Goal: Transaction & Acquisition: Purchase product/service

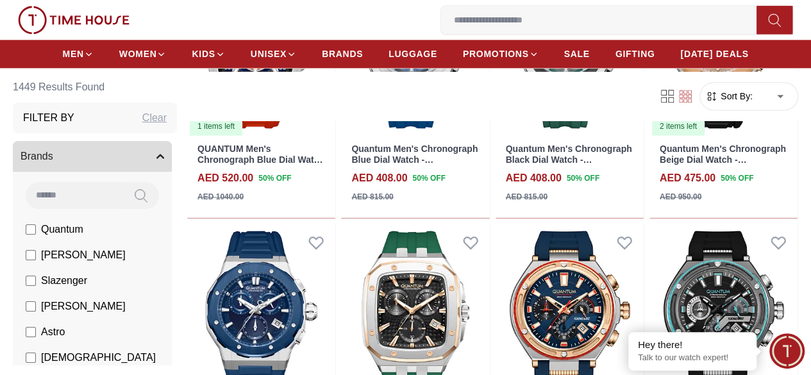
scroll to position [816, 0]
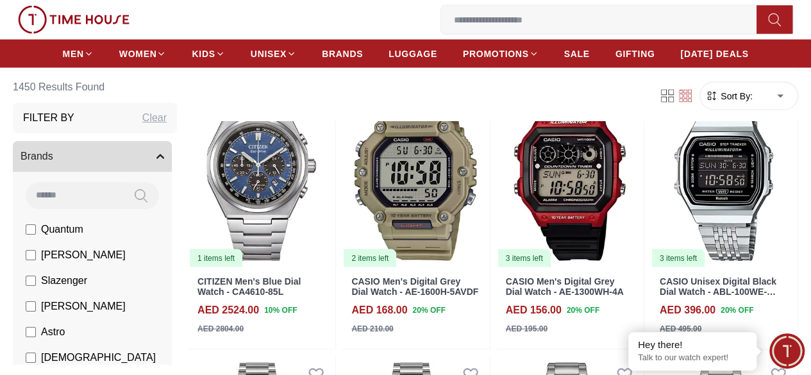
scroll to position [1148, 0]
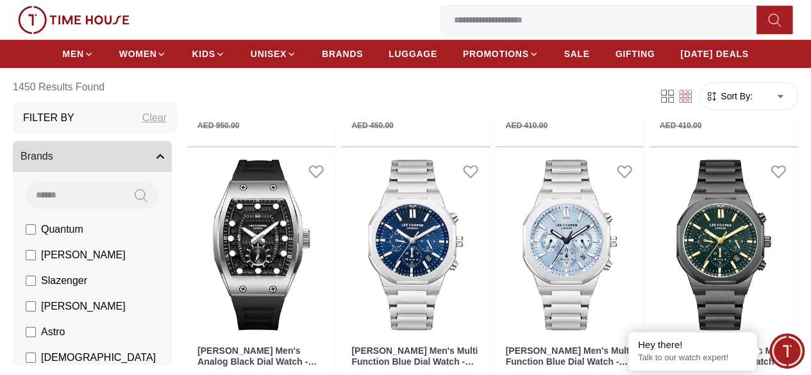
scroll to position [2769, 0]
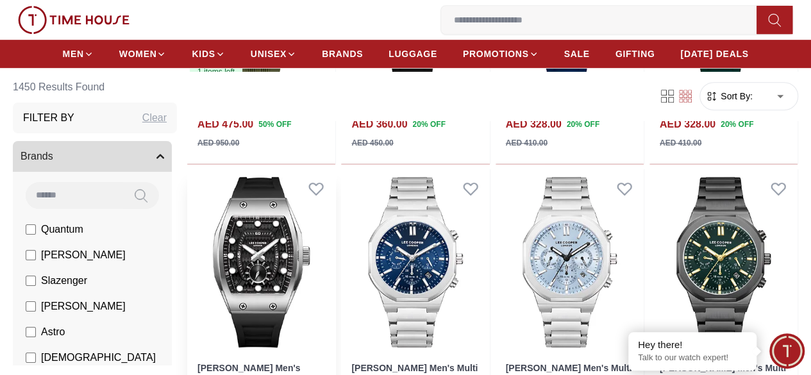
click at [314, 211] on img at bounding box center [261, 262] width 148 height 186
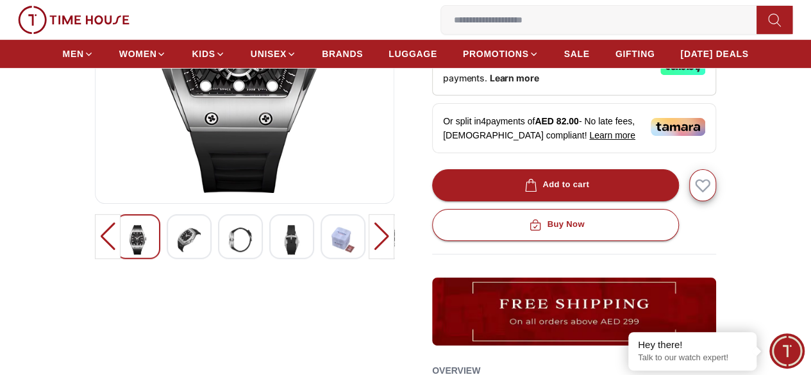
scroll to position [287, 0]
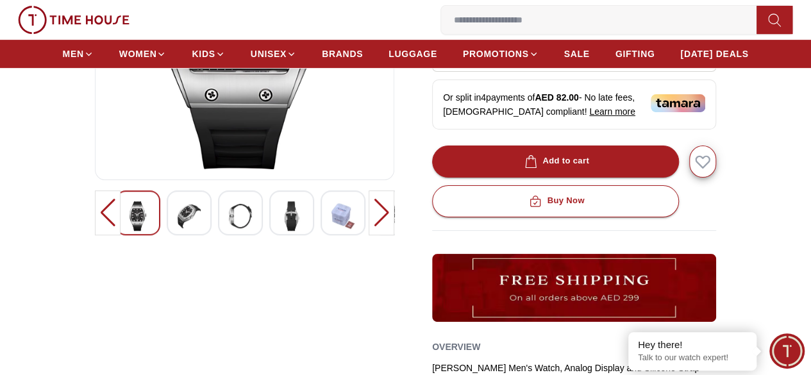
click at [182, 235] on div at bounding box center [189, 212] width 45 height 45
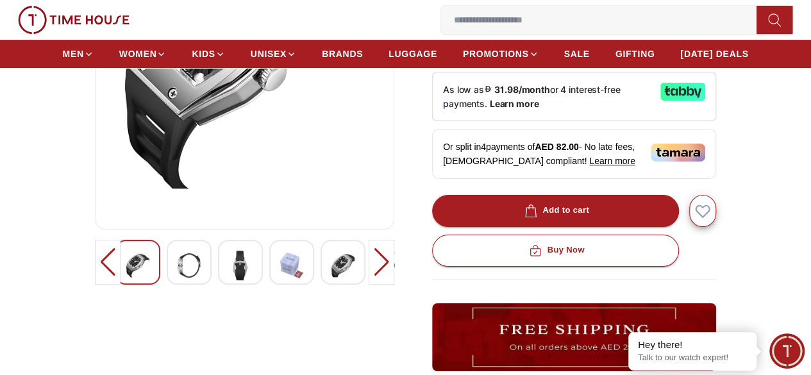
scroll to position [230, 0]
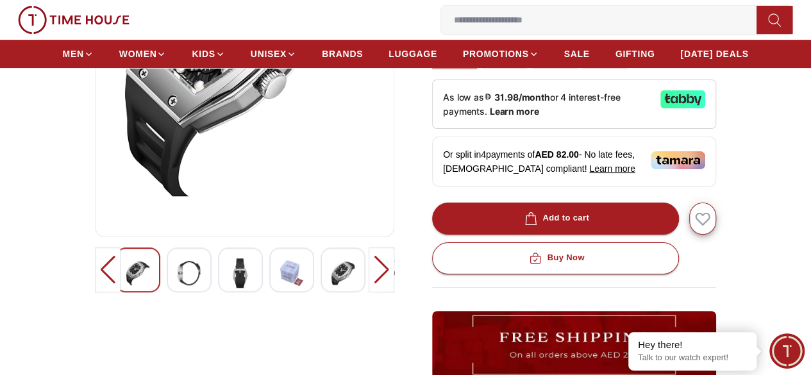
click at [229, 288] on img at bounding box center [240, 272] width 23 height 29
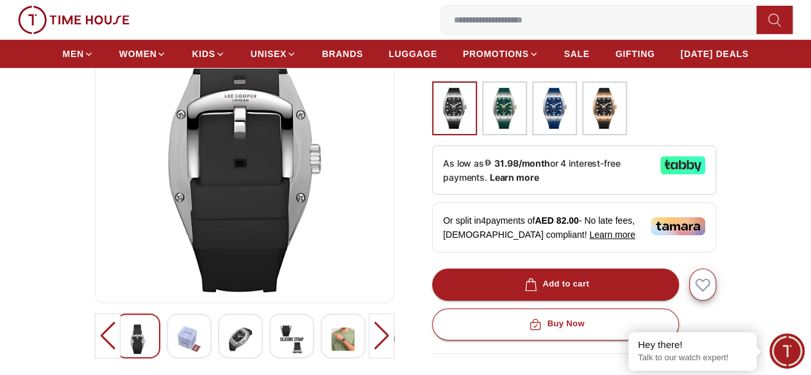
scroll to position [218, 0]
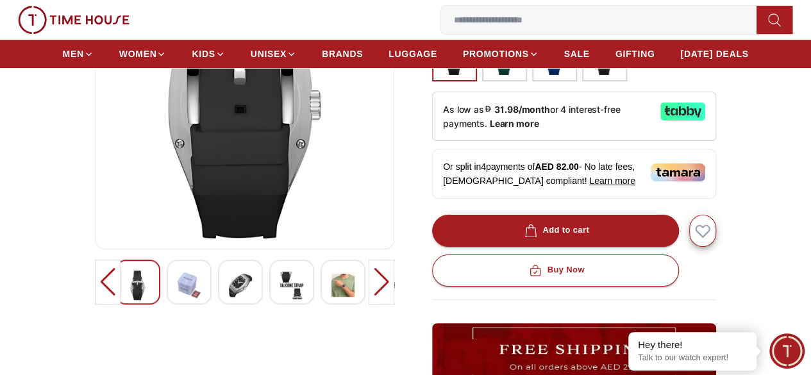
click at [177, 300] on img at bounding box center [188, 284] width 23 height 29
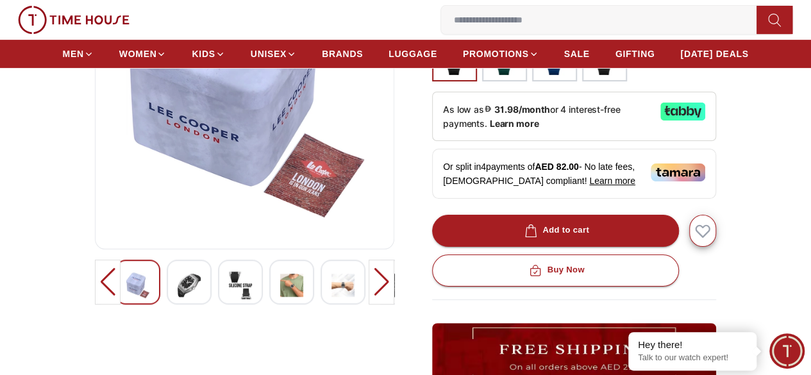
click at [229, 300] on img at bounding box center [240, 284] width 23 height 29
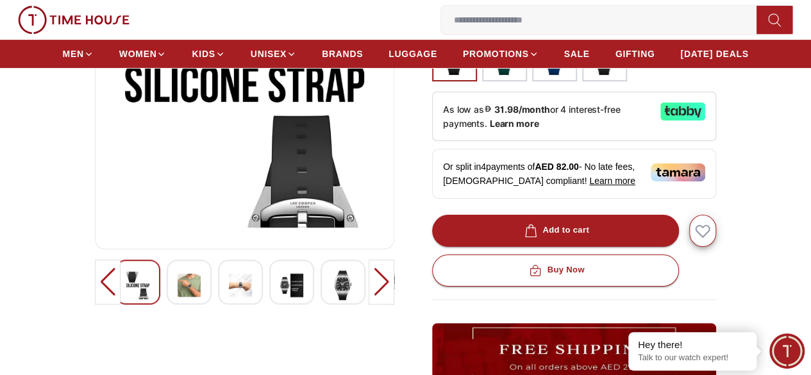
click at [270, 304] on div at bounding box center [291, 282] width 45 height 45
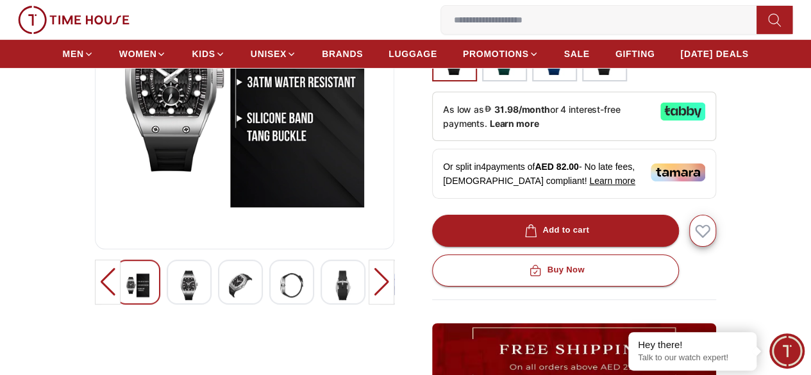
click at [288, 304] on div at bounding box center [291, 282] width 45 height 45
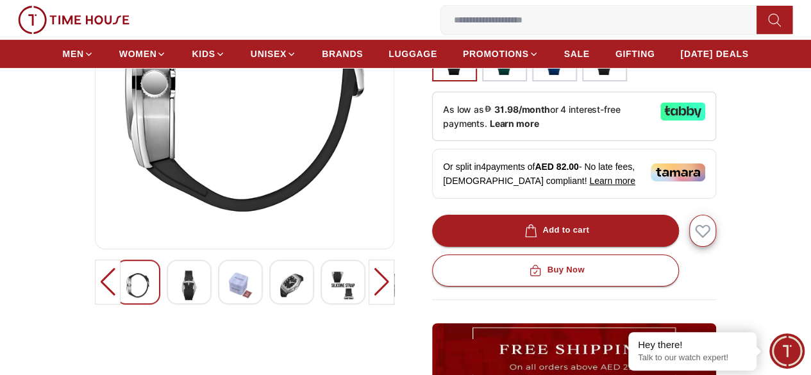
click at [331, 300] on img at bounding box center [342, 284] width 23 height 29
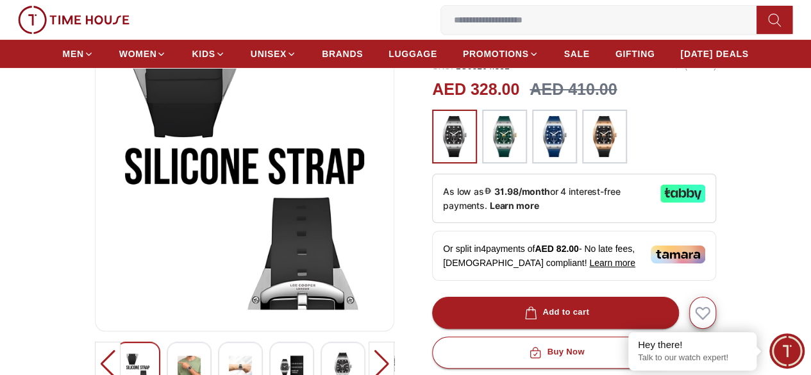
scroll to position [126, 0]
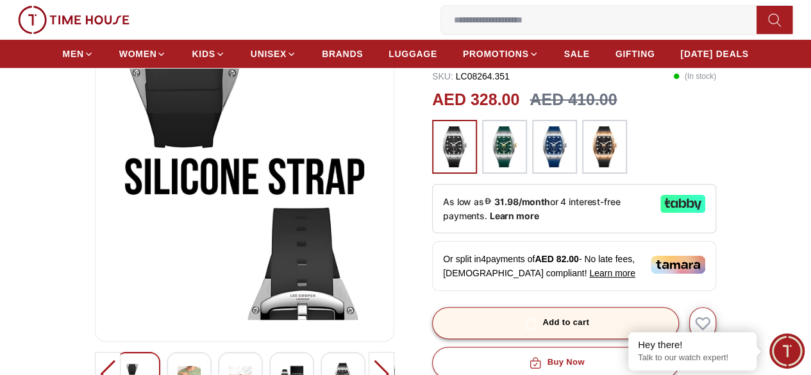
click at [565, 330] on div "Add to cart" at bounding box center [555, 322] width 67 height 15
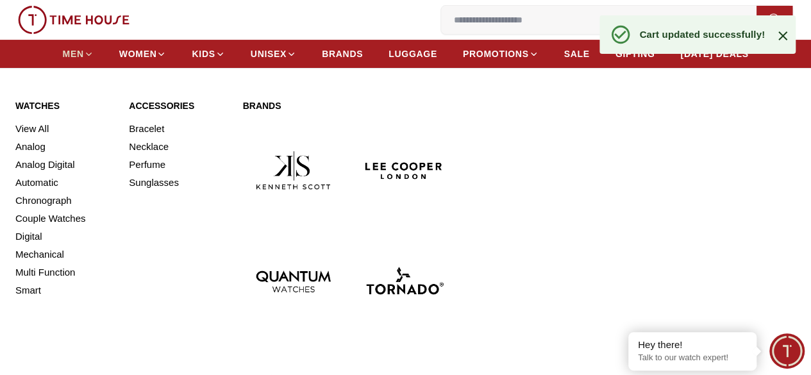
click at [78, 60] on span "MEN" at bounding box center [73, 53] width 21 height 13
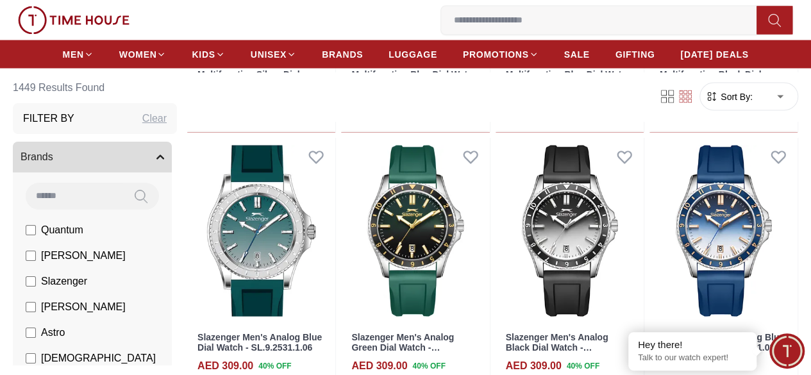
scroll to position [1167, 0]
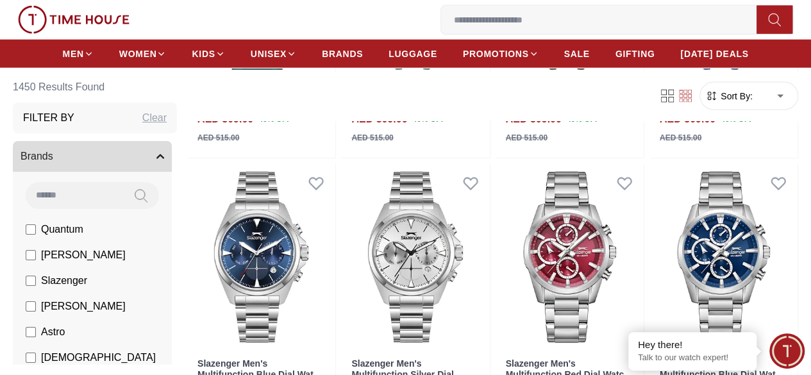
scroll to position [1738, 0]
